Goal: Task Accomplishment & Management: Use online tool/utility

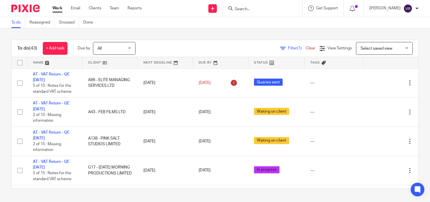
click at [255, 7] on input "Search" at bounding box center [259, 9] width 51 height 5
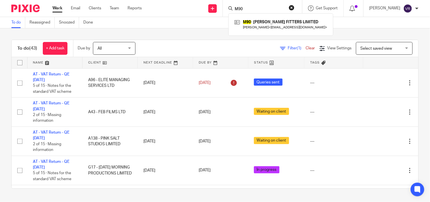
type input "M90"
click at [260, 9] on input "M90" at bounding box center [259, 9] width 51 height 5
click at [202, 27] on div "To do Reassigned Snoozed Done" at bounding box center [215, 22] width 430 height 11
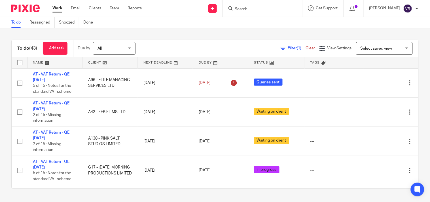
scroll to position [252, 0]
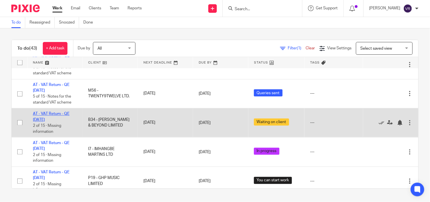
click at [56, 116] on link "AT - VAT Return - QE [DATE]" at bounding box center [51, 117] width 37 height 10
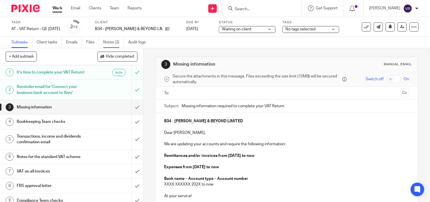
click at [119, 41] on link "Notes (2)" at bounding box center [113, 42] width 21 height 11
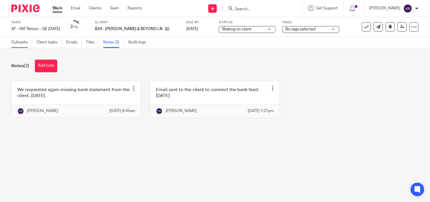
click at [18, 44] on link "Subtasks" at bounding box center [21, 42] width 21 height 11
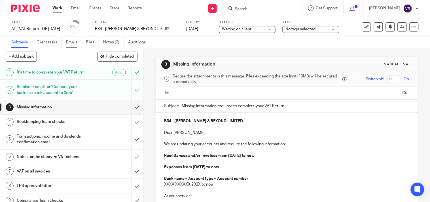
click at [73, 42] on link "Emails" at bounding box center [74, 42] width 16 height 11
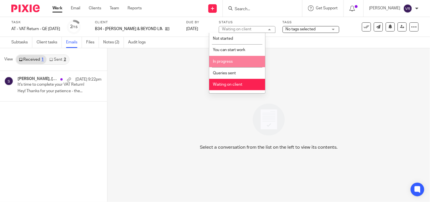
click at [231, 62] on span "In progress" at bounding box center [223, 62] width 20 height 4
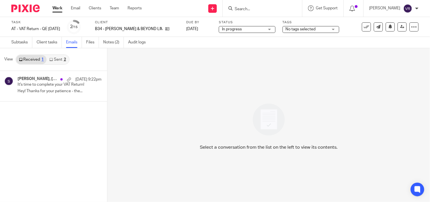
click at [54, 60] on link "Sent 2" at bounding box center [58, 59] width 22 height 9
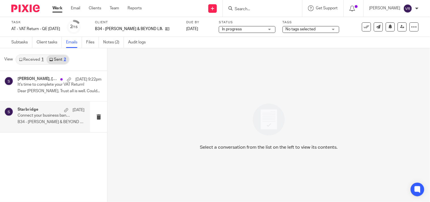
click at [42, 115] on p "Connect your business bank account to Xero" at bounding box center [45, 115] width 54 height 5
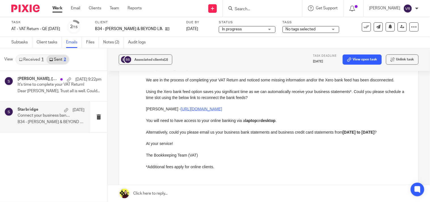
scroll to position [63, 0]
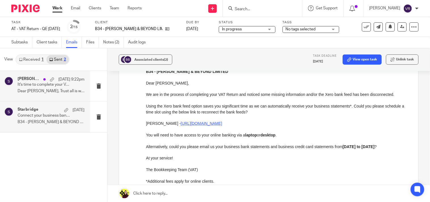
click at [52, 94] on p "Dear [PERSON_NAME], Trust all is well. Could..." at bounding box center [51, 91] width 67 height 5
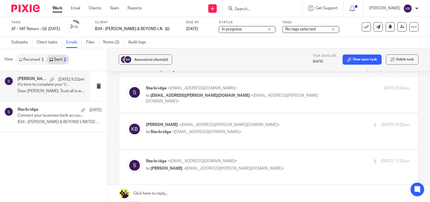
scroll to position [0, 0]
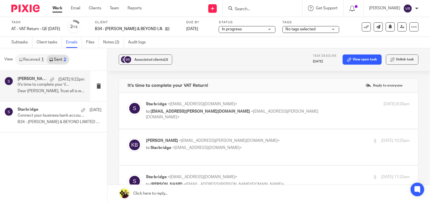
click at [257, 148] on p "to Starbridge <[EMAIL_ADDRESS][DOMAIN_NAME]>" at bounding box center [234, 148] width 176 height 6
checkbox input "true"
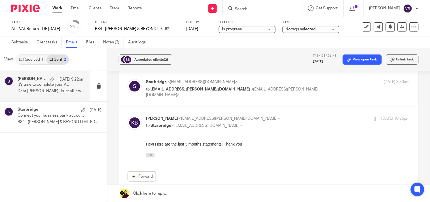
scroll to position [31, 0]
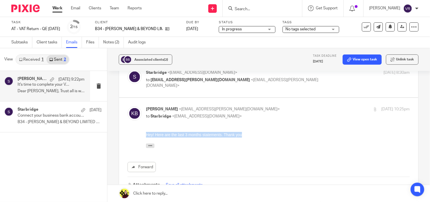
drag, startPoint x: 242, startPoint y: 135, endPoint x: 289, endPoint y: 266, distance: 138.9
click at [146, 134] on html "Hey! Here are the last 3 months statements. Thank you [DATE][DATE] 4:01 AM Star…" at bounding box center [278, 141] width 264 height 19
copy div "Hey! Here are the last 3 months statements. Thank you"
